Goal: Complete application form

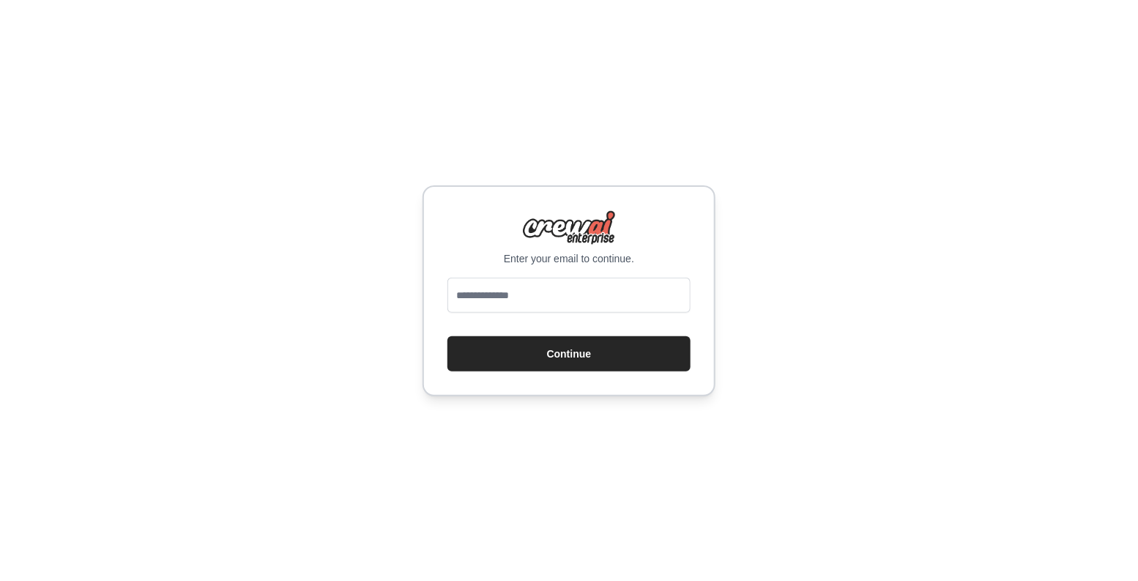
click at [527, 314] on div at bounding box center [569, 298] width 243 height 41
click at [530, 300] on input "email" at bounding box center [569, 295] width 243 height 35
type input "**********"
click at [526, 351] on button "Continue" at bounding box center [569, 353] width 243 height 35
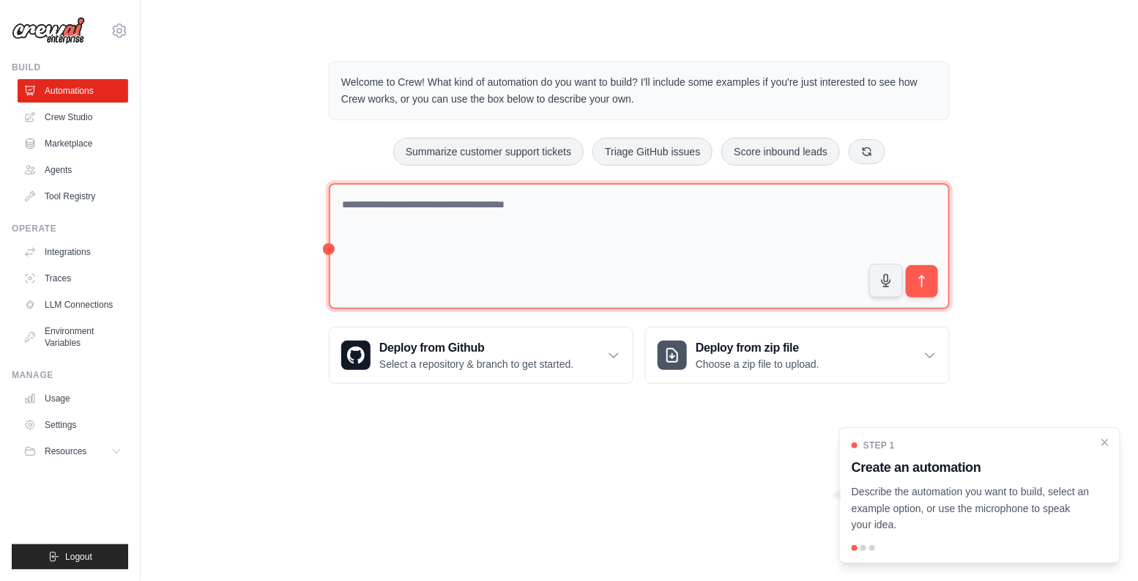
click at [658, 216] on textarea at bounding box center [639, 246] width 621 height 127
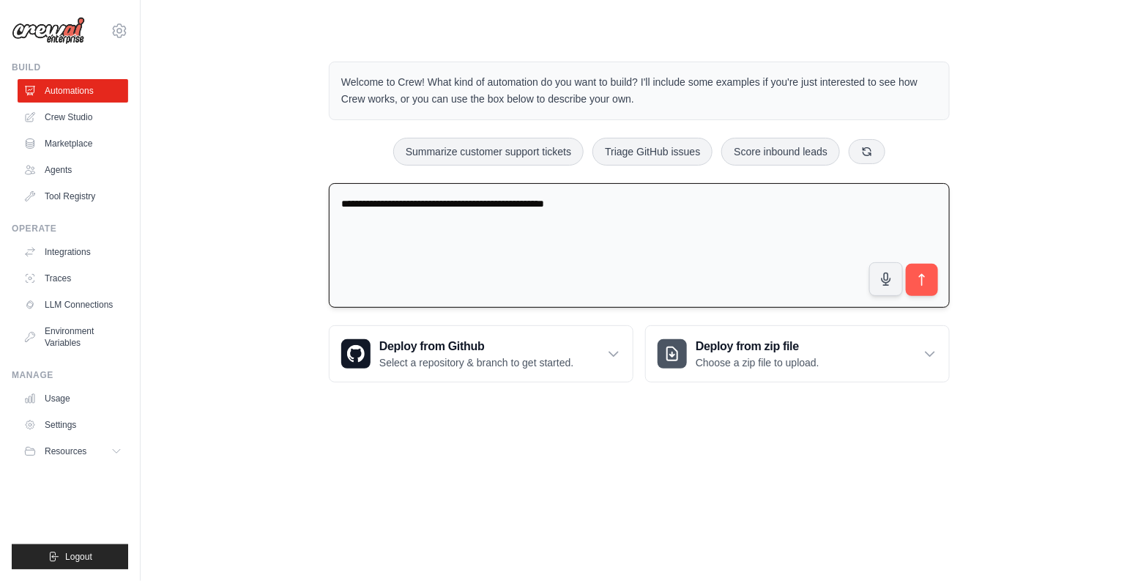
type textarea "**********"
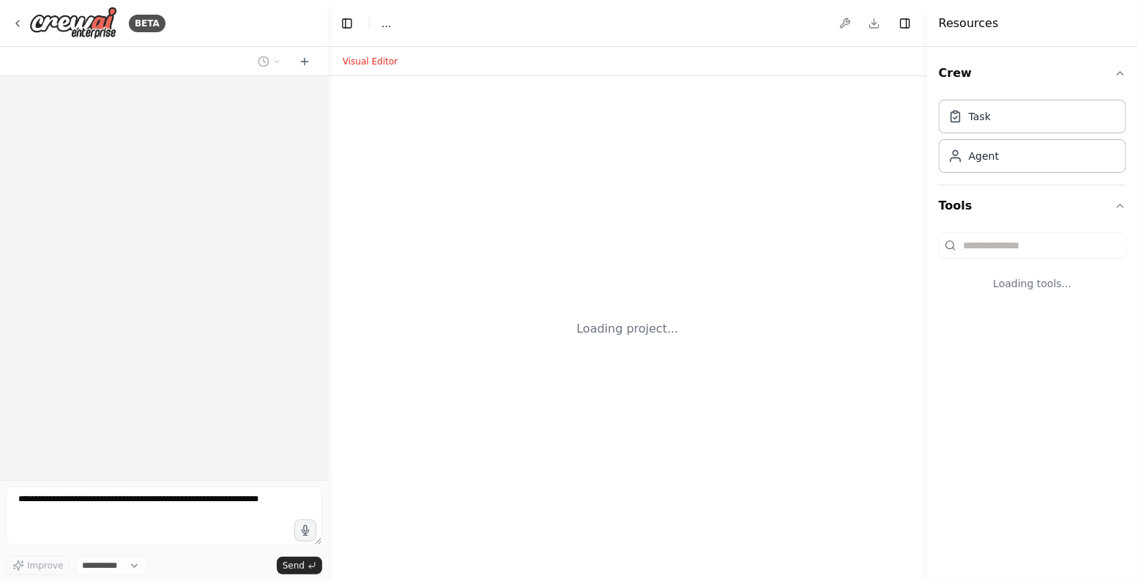
select select "****"
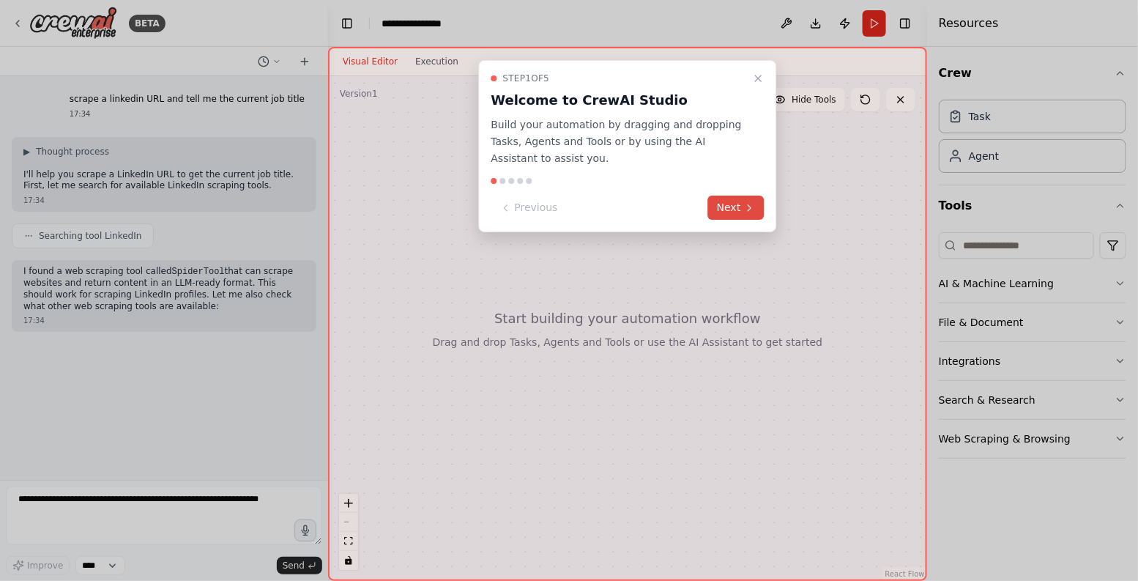
click at [735, 204] on button "Next" at bounding box center [736, 208] width 56 height 24
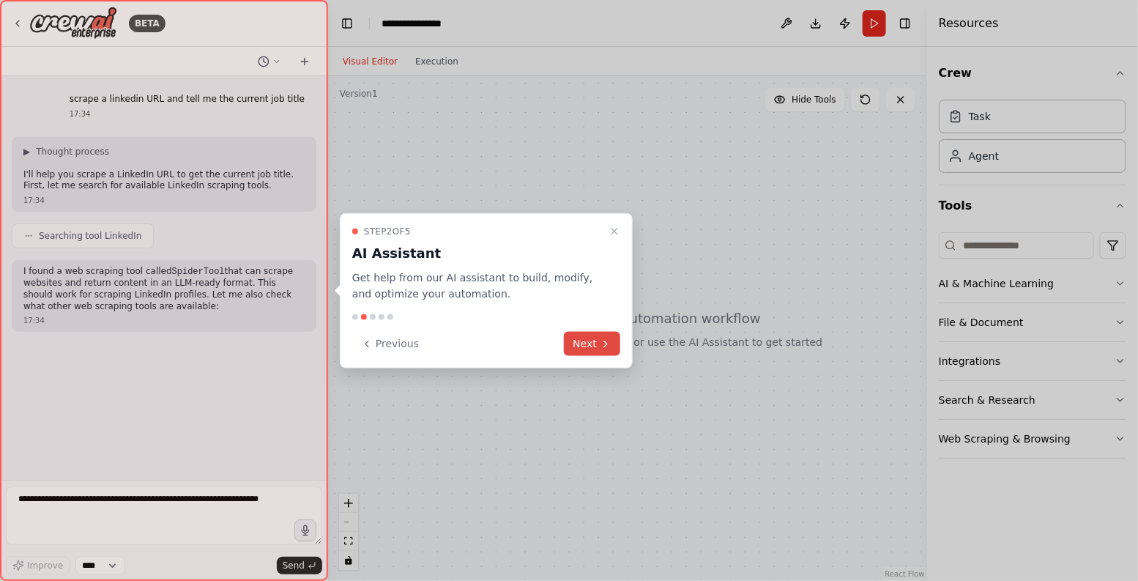
click at [581, 341] on button "Next" at bounding box center [592, 344] width 56 height 24
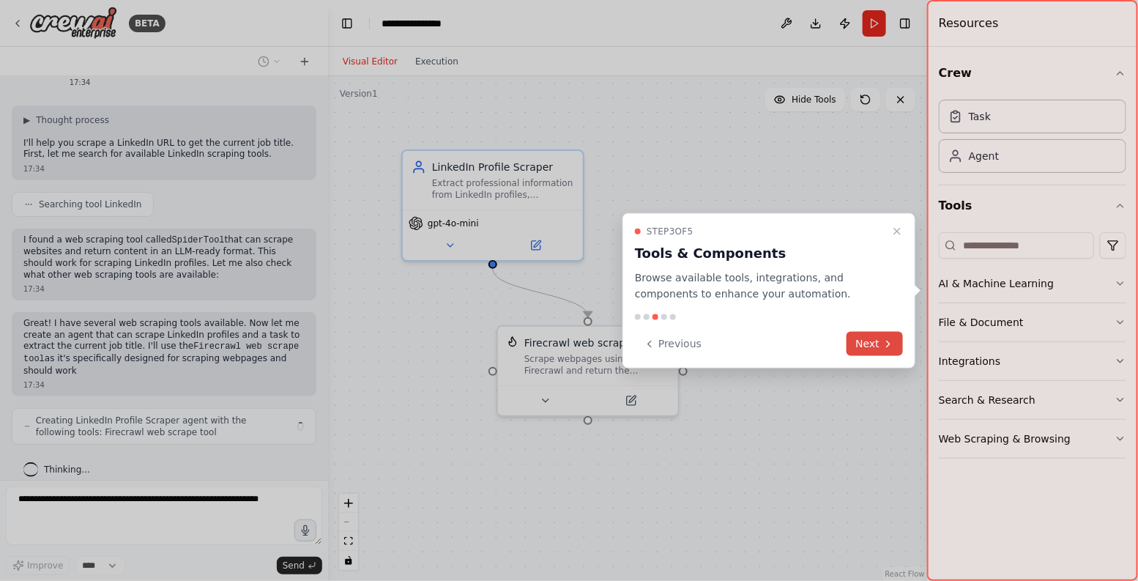
scroll to position [43, 0]
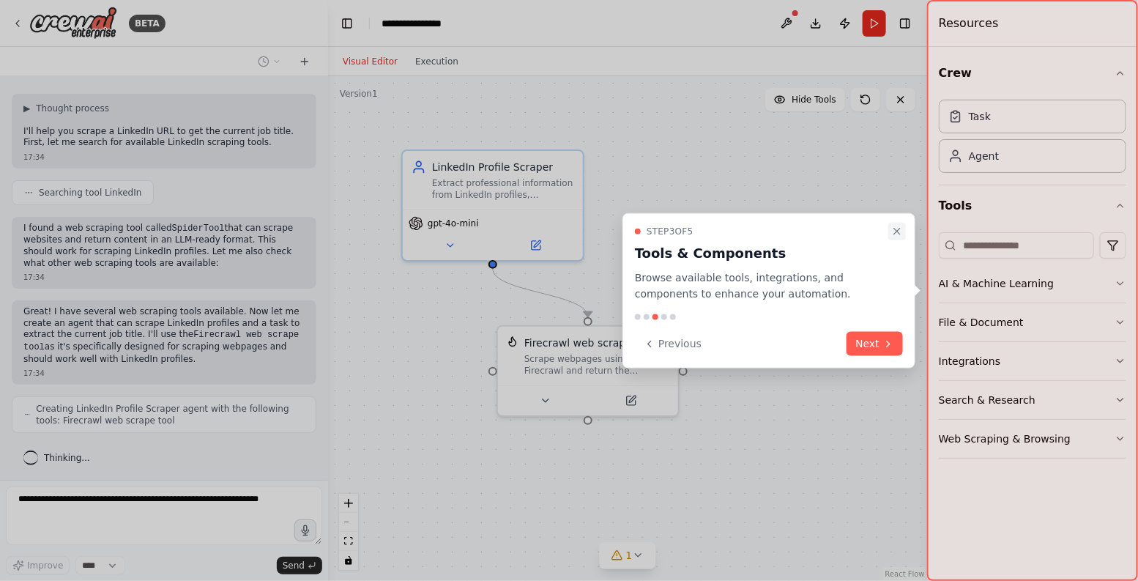
click at [900, 231] on icon "Close walkthrough" at bounding box center [897, 231] width 12 height 12
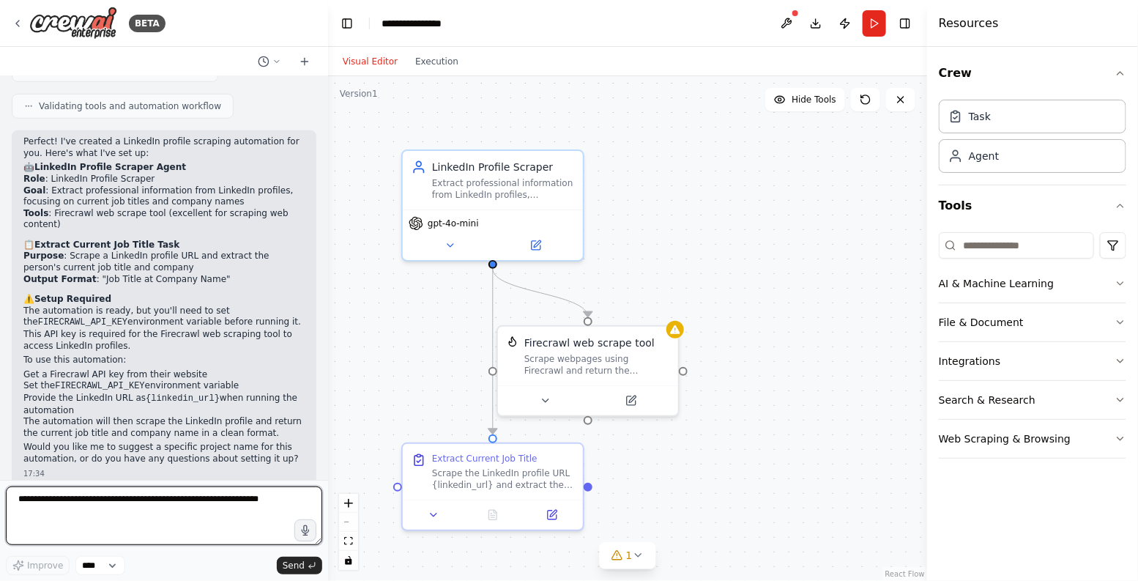
scroll to position [443, 0]
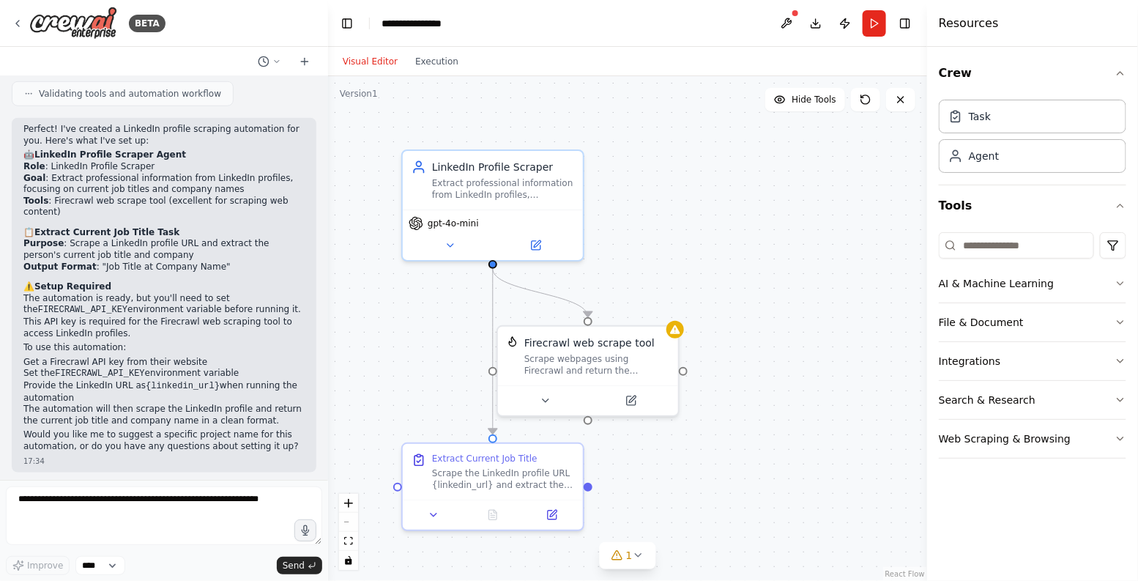
click at [53, 322] on p "The automation is ready, but you'll need to set the FIRECRAWL_API_KEY environme…" at bounding box center [163, 316] width 281 height 46
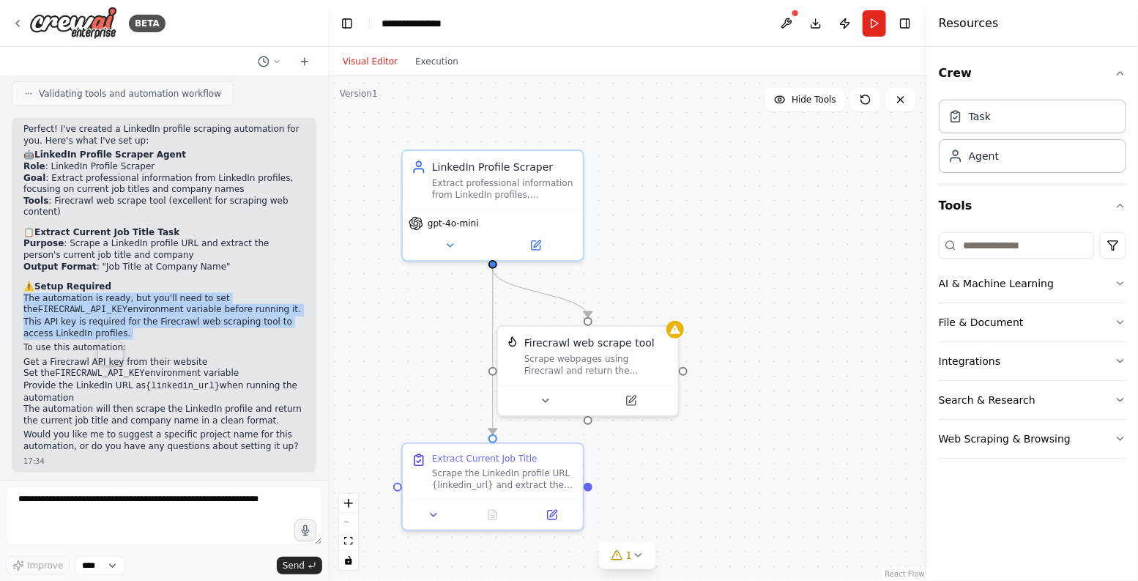
click at [53, 322] on p "The automation is ready, but you'll need to set the FIRECRAWL_API_KEY environme…" at bounding box center [163, 316] width 281 height 46
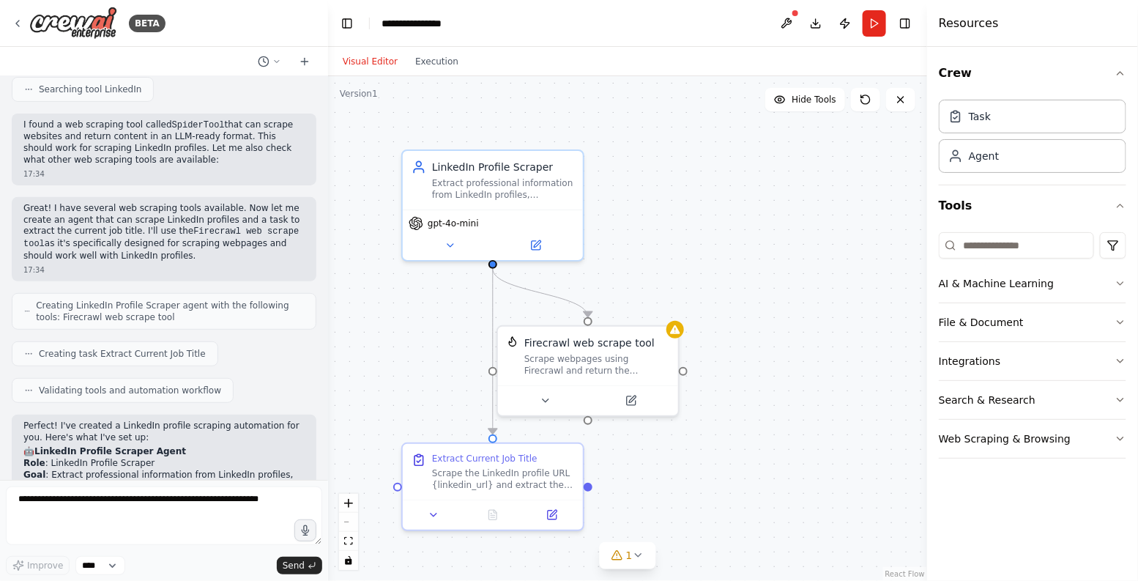
scroll to position [141, 0]
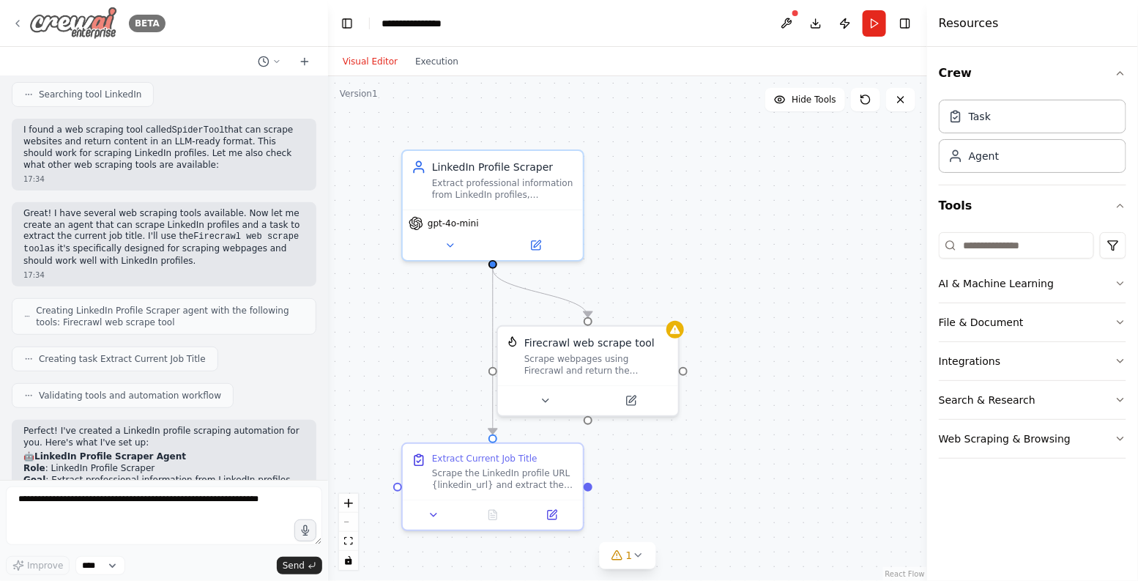
click at [12, 21] on icon at bounding box center [18, 24] width 12 height 12
